Goal: Task Accomplishment & Management: Manage account settings

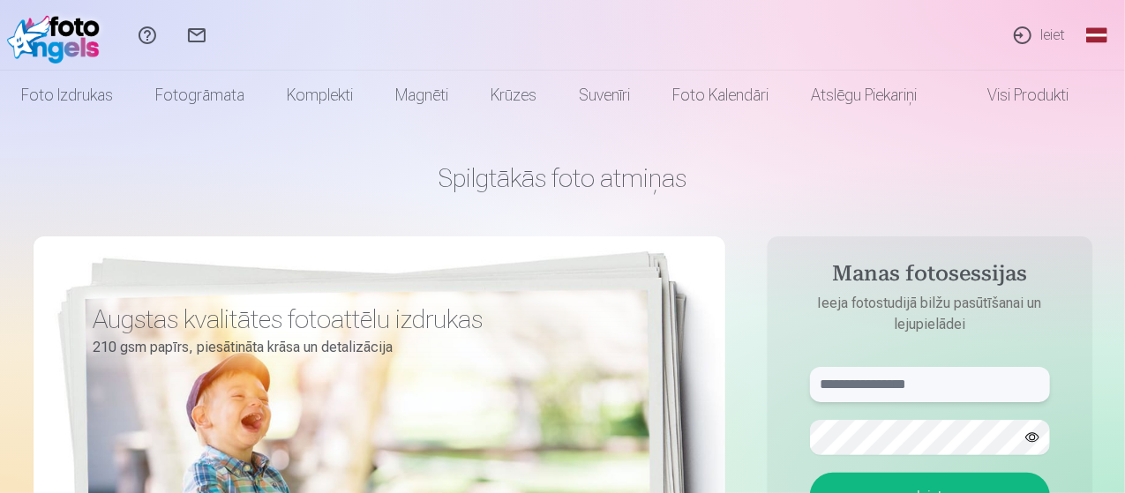
click at [880, 387] on input "text" at bounding box center [930, 384] width 240 height 35
type input "**********"
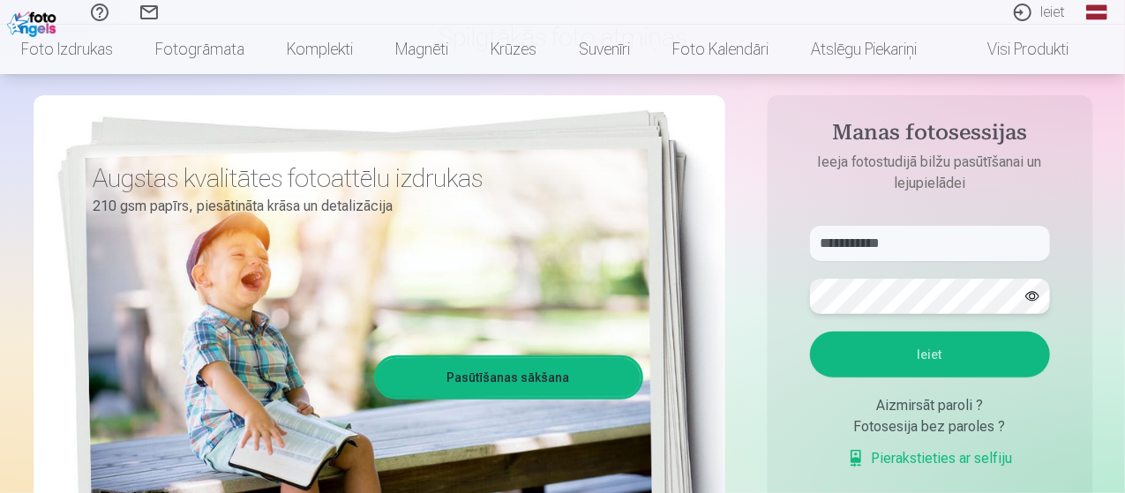
scroll to position [125, 0]
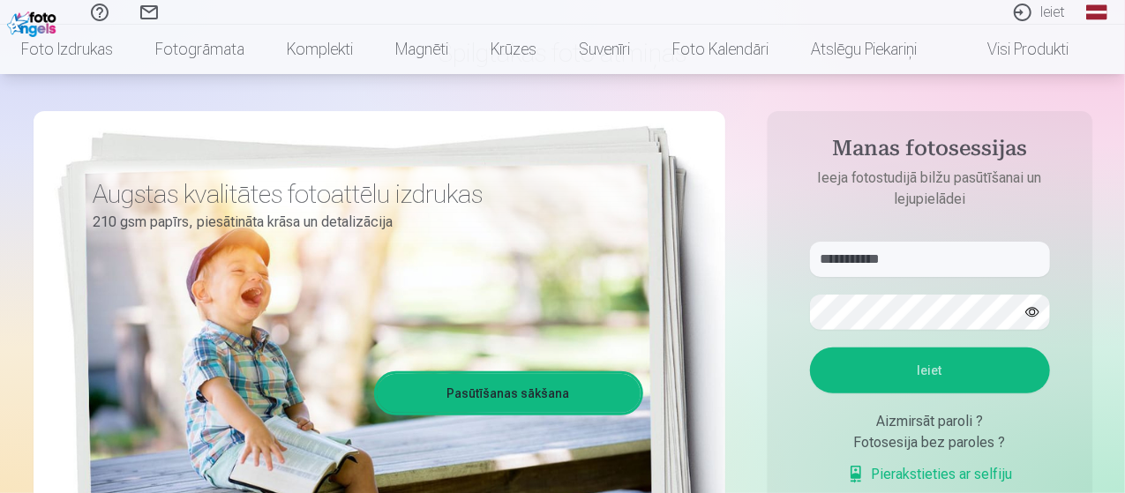
click at [935, 367] on button "Ieiet" at bounding box center [930, 371] width 240 height 46
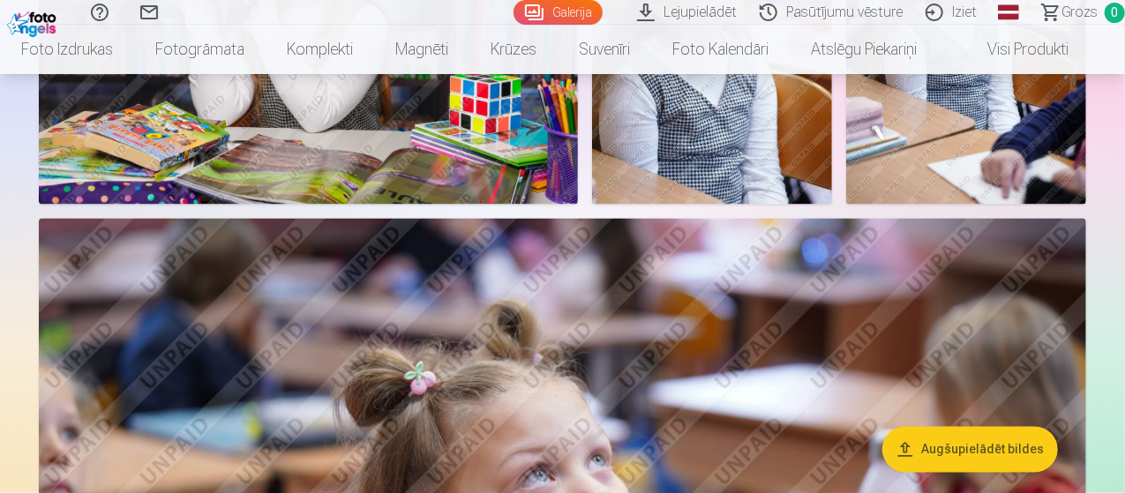
scroll to position [1898, 0]
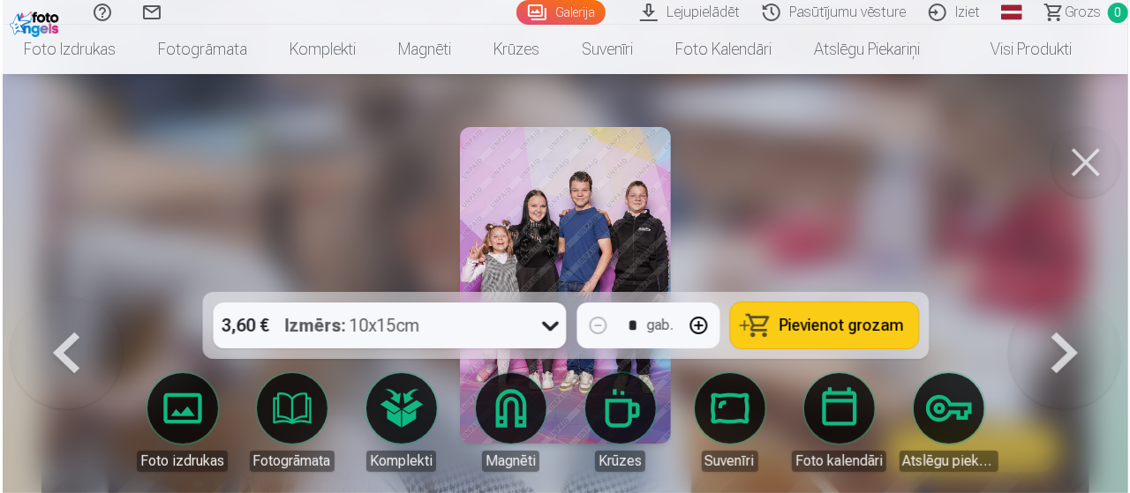
scroll to position [1901, 0]
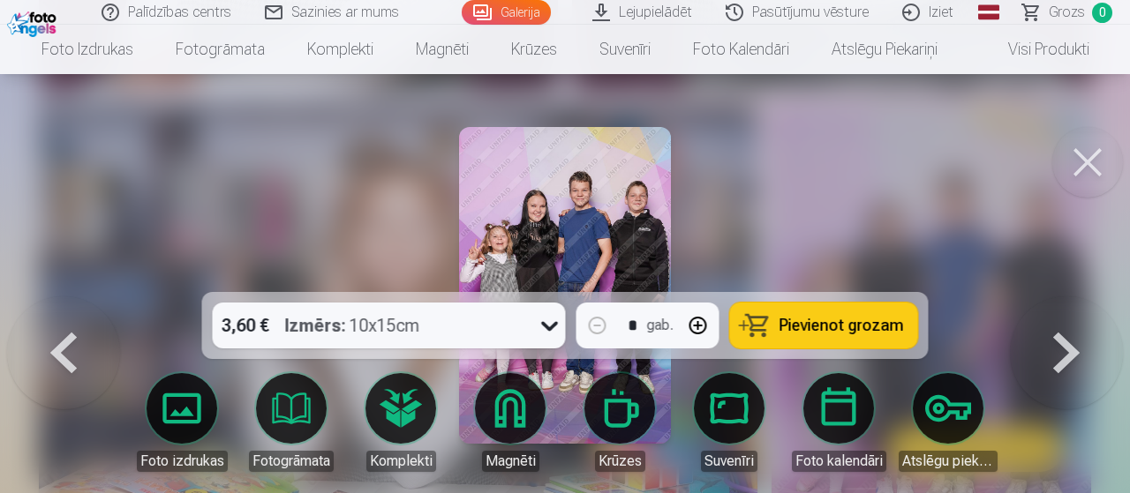
click at [556, 327] on icon at bounding box center [550, 326] width 28 height 28
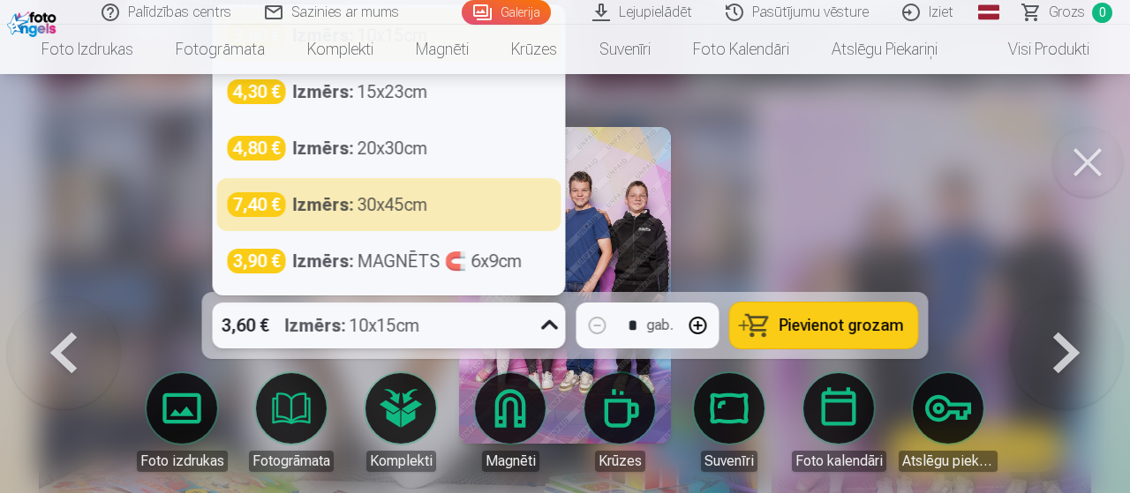
click at [1077, 149] on button at bounding box center [1087, 162] width 71 height 71
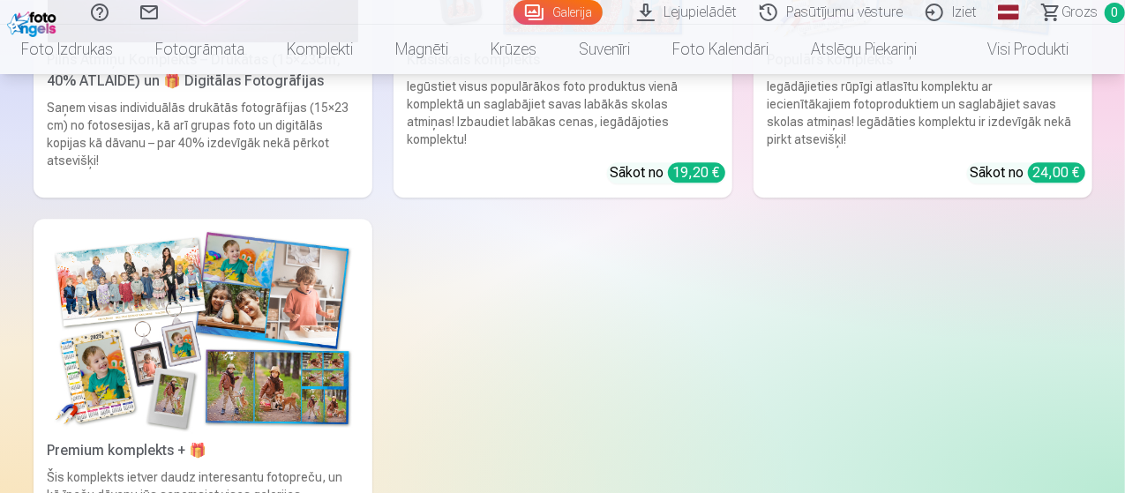
scroll to position [5692, 0]
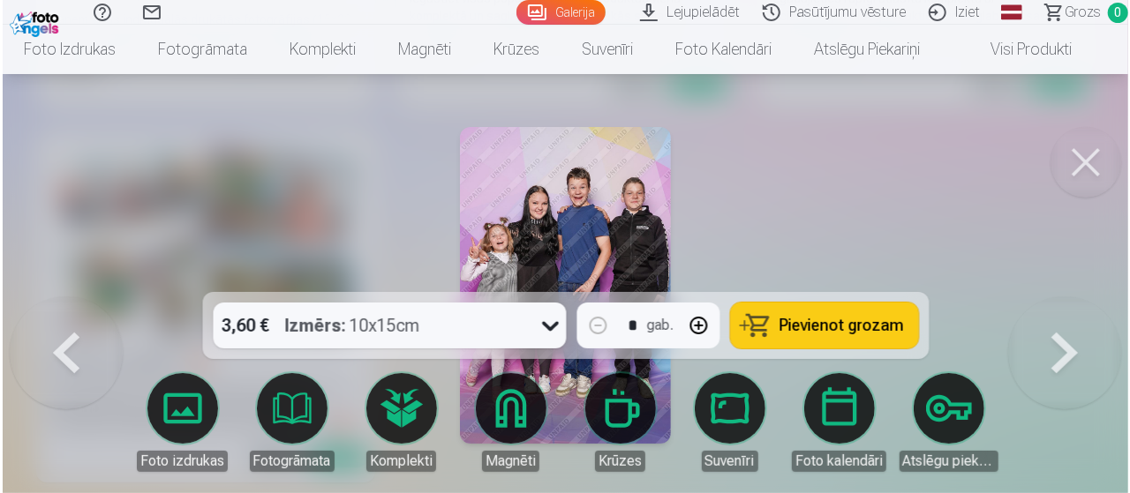
scroll to position [5711, 0]
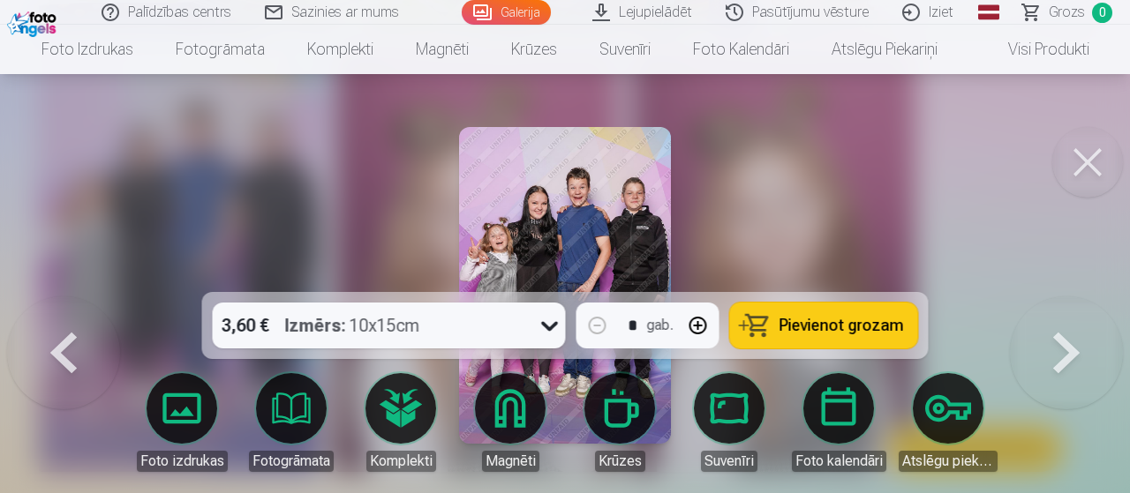
click at [613, 216] on img at bounding box center [564, 285] width 211 height 317
drag, startPoint x: 1129, startPoint y: 223, endPoint x: 1128, endPoint y: 193, distance: 30.0
click at [1124, 193] on div at bounding box center [565, 246] width 1130 height 493
